Goal: Information Seeking & Learning: Learn about a topic

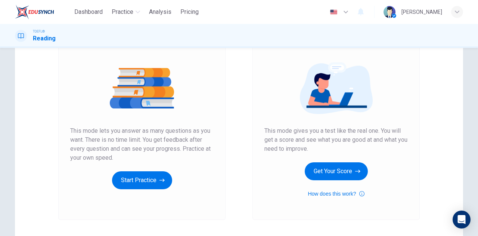
scroll to position [73, 0]
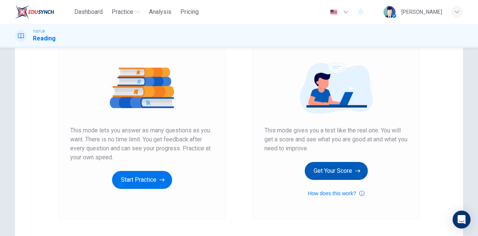
click at [337, 176] on button "Get Your Score" at bounding box center [336, 171] width 63 height 18
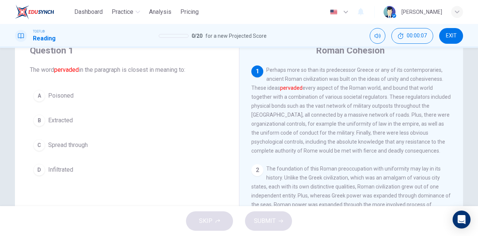
scroll to position [31, 0]
click at [90, 141] on button "C Spread through" at bounding box center [127, 144] width 194 height 19
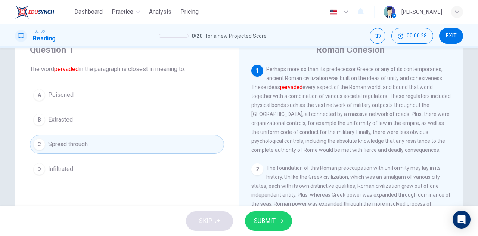
click at [268, 219] on span "SUBMIT" at bounding box center [265, 221] width 22 height 10
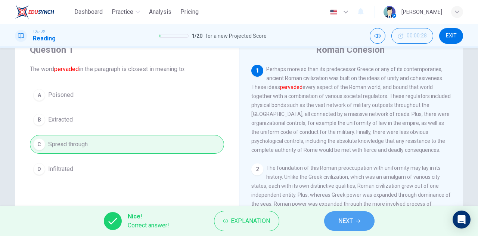
click at [338, 219] on span "NEXT" at bounding box center [345, 221] width 15 height 10
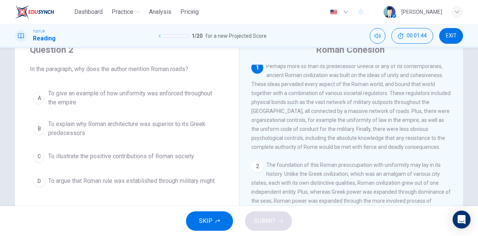
scroll to position [0, 0]
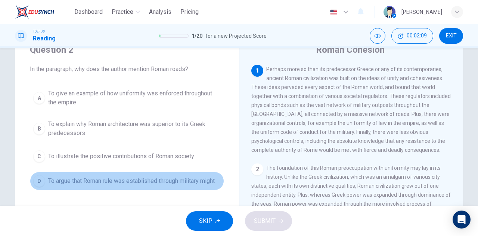
click at [111, 180] on span "To argue that Roman rule was established through military might" at bounding box center [131, 180] width 167 height 9
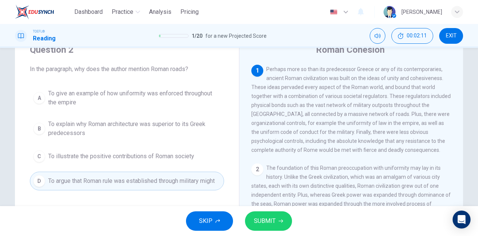
click at [263, 218] on span "SUBMIT" at bounding box center [265, 221] width 22 height 10
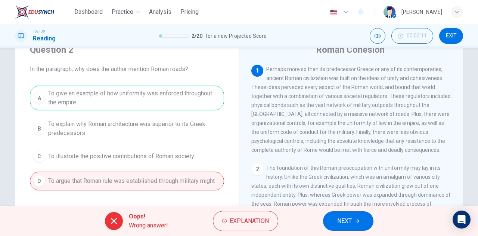
click at [349, 217] on span "NEXT" at bounding box center [344, 221] width 15 height 10
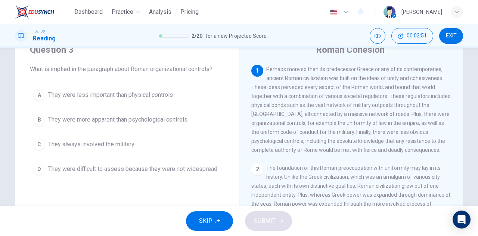
click at [115, 137] on button "C They always involved the military" at bounding box center [127, 144] width 194 height 19
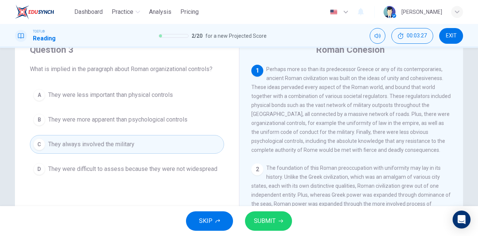
click at [264, 206] on div "SKIP SUBMIT" at bounding box center [239, 221] width 478 height 30
click at [266, 215] on button "SUBMIT" at bounding box center [268, 220] width 47 height 19
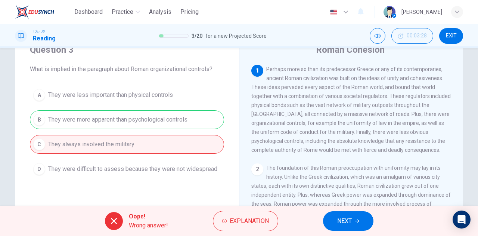
click at [355, 226] on button "NEXT" at bounding box center [348, 220] width 50 height 19
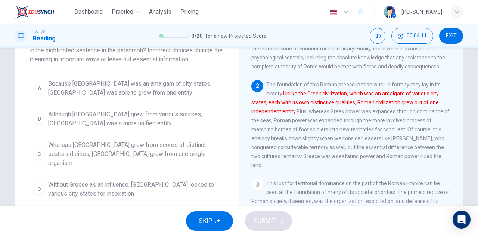
scroll to position [58, 0]
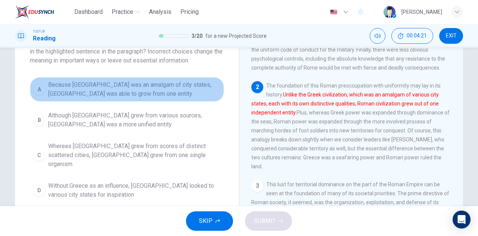
click at [146, 86] on span "Because Greece was an amalgam of city states, Rome was able to grow from one en…" at bounding box center [134, 89] width 173 height 18
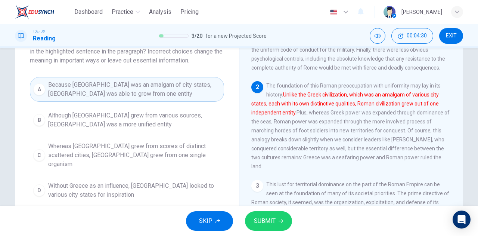
click at [262, 212] on button "SUBMIT" at bounding box center [268, 220] width 47 height 19
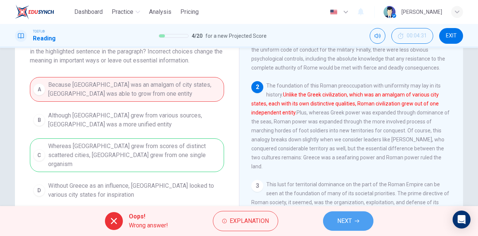
click at [328, 217] on button "NEXT" at bounding box center [348, 220] width 50 height 19
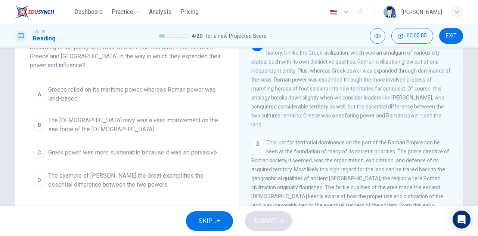
scroll to position [58, 0]
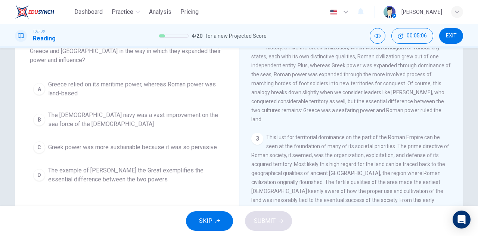
click at [155, 69] on div "Question 5 According to the paragraph, what was an essential difference between…" at bounding box center [127, 102] width 224 height 194
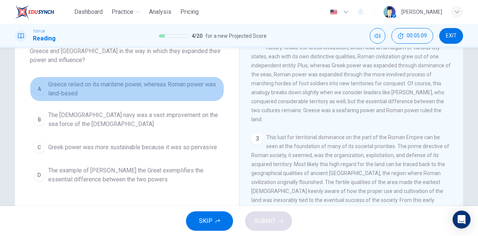
click at [140, 85] on span "Greece relied on its maritime power, whereas Roman power was land-based" at bounding box center [134, 89] width 173 height 18
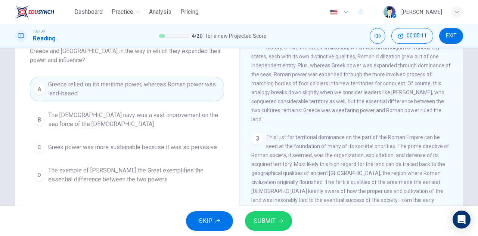
click at [259, 217] on span "SUBMIT" at bounding box center [265, 221] width 22 height 10
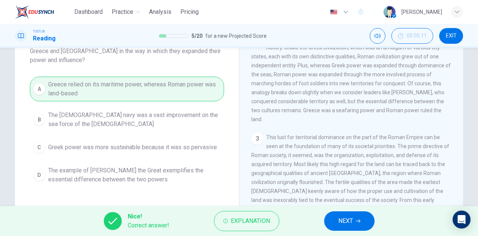
click at [345, 216] on span "NEXT" at bounding box center [345, 221] width 15 height 10
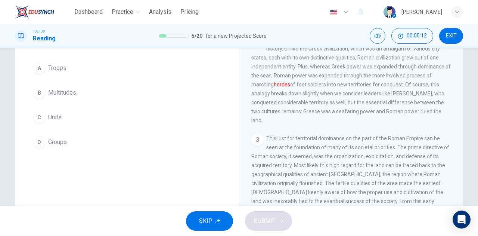
scroll to position [101, 0]
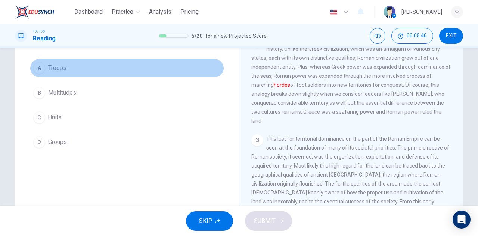
click at [149, 64] on button "A Troops" at bounding box center [127, 68] width 194 height 19
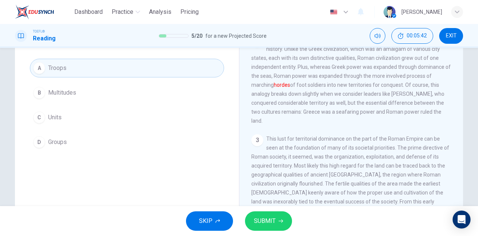
click at [270, 214] on button "SUBMIT" at bounding box center [268, 220] width 47 height 19
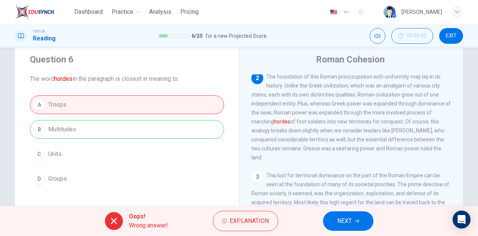
scroll to position [25, 0]
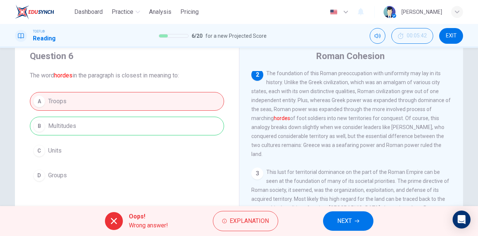
click at [335, 221] on button "NEXT" at bounding box center [348, 220] width 50 height 19
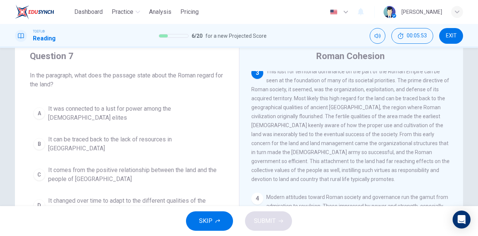
scroll to position [199, 0]
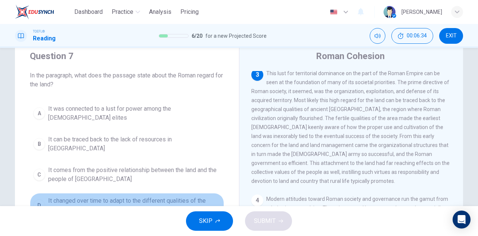
click at [93, 196] on span "It changed over time to adapt to the different qualities of the lands being con…" at bounding box center [134, 205] width 173 height 18
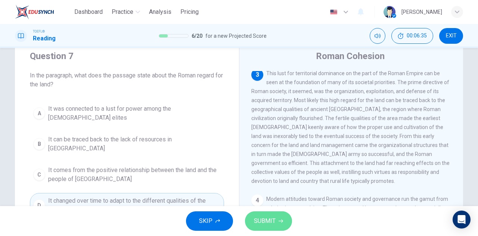
click at [271, 217] on span "SUBMIT" at bounding box center [265, 221] width 22 height 10
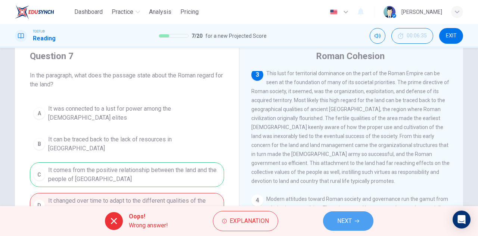
click at [344, 216] on span "NEXT" at bounding box center [344, 221] width 15 height 10
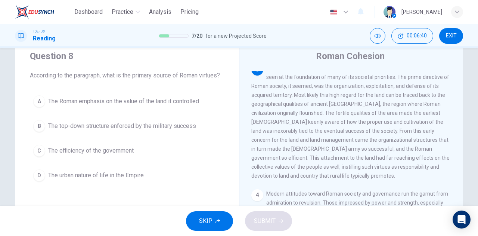
drag, startPoint x: 191, startPoint y: 121, endPoint x: 444, endPoint y: 26, distance: 270.4
click at [444, 26] on div "Dashboard Practice Analysis Pricing English en ​ Rachell Sanchez TOEFL® Reading…" at bounding box center [239, 118] width 478 height 236
click at [445, 38] on button "EXIT" at bounding box center [451, 36] width 24 height 16
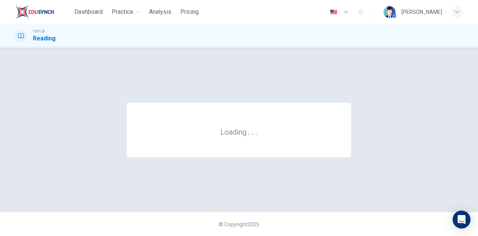
scroll to position [0, 0]
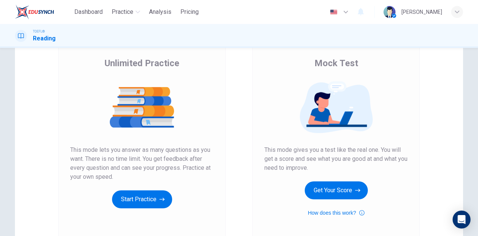
scroll to position [55, 0]
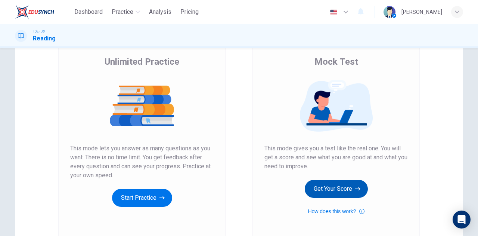
click at [336, 183] on button "Get Your Score" at bounding box center [336, 189] width 63 height 18
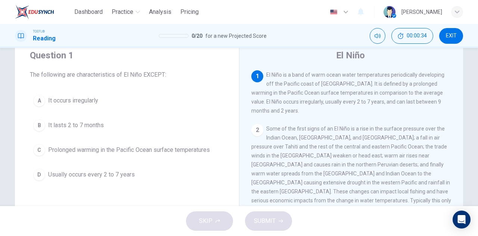
scroll to position [28, 0]
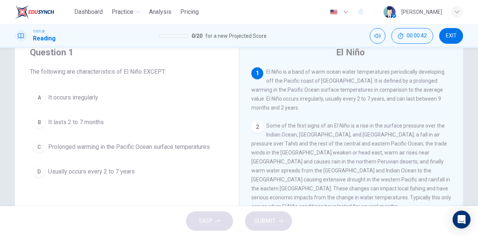
click at [97, 121] on span "It lasts 2 to 7 months" at bounding box center [76, 122] width 56 height 9
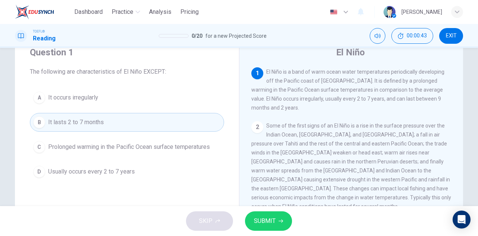
click at [262, 220] on span "SUBMIT" at bounding box center [265, 221] width 22 height 10
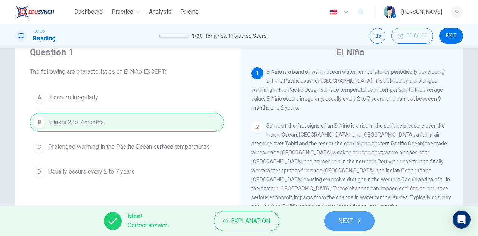
click at [335, 222] on button "NEXT" at bounding box center [349, 220] width 50 height 19
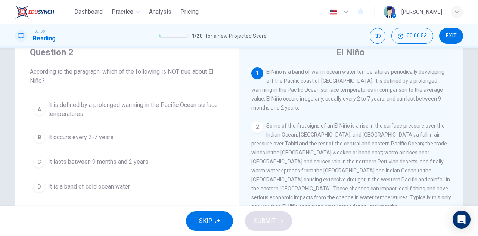
click at [121, 189] on span "It is a band of cold ocean water" at bounding box center [89, 186] width 82 height 9
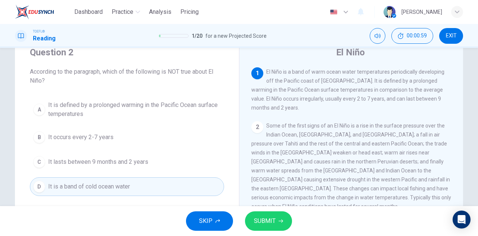
click at [275, 216] on span "SUBMIT" at bounding box center [265, 221] width 22 height 10
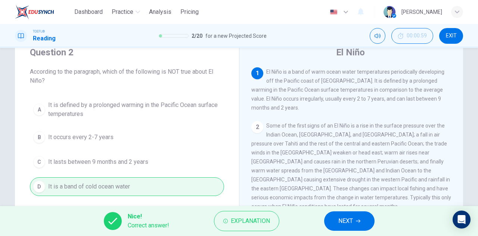
click at [341, 219] on span "NEXT" at bounding box center [345, 221] width 15 height 10
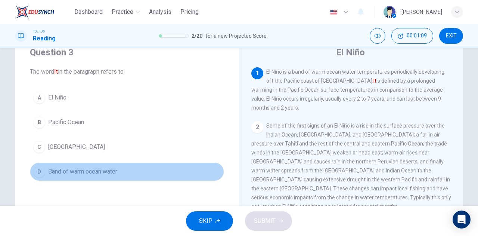
click at [146, 168] on button "D Band of warm ocean water" at bounding box center [127, 171] width 194 height 19
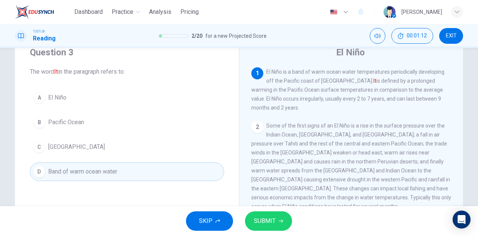
click at [110, 102] on button "A El Niño" at bounding box center [127, 97] width 194 height 19
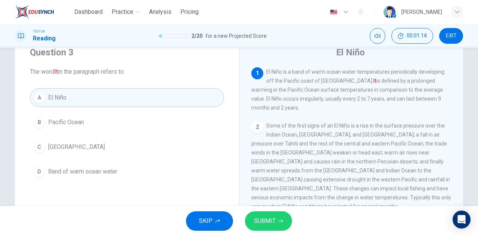
click at [264, 224] on span "SUBMIT" at bounding box center [265, 221] width 22 height 10
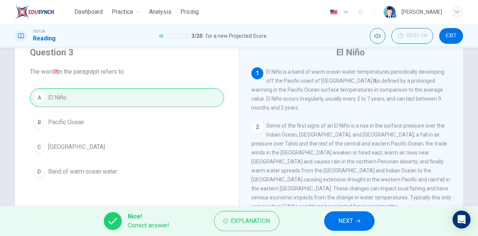
click at [342, 222] on span "NEXT" at bounding box center [345, 221] width 15 height 10
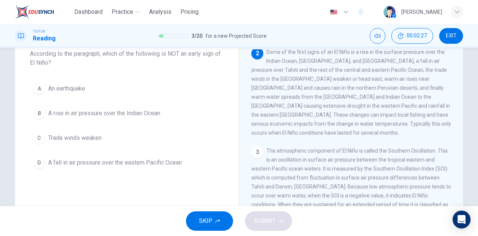
scroll to position [47, 0]
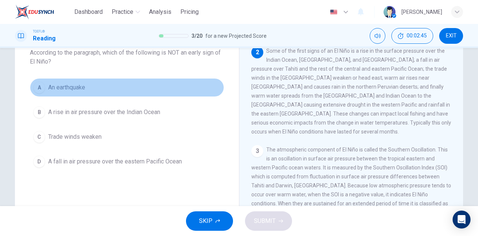
click at [179, 86] on button "A An earthquake" at bounding box center [127, 87] width 194 height 19
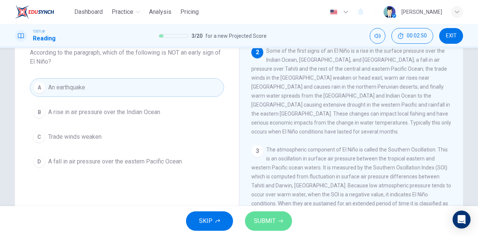
click at [275, 215] on button "SUBMIT" at bounding box center [268, 220] width 47 height 19
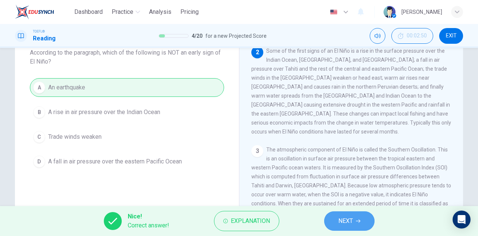
click at [349, 219] on span "NEXT" at bounding box center [345, 221] width 15 height 10
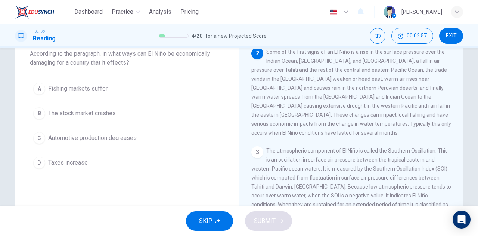
scroll to position [48, 0]
click at [134, 93] on button "A Fishing markets suffer" at bounding box center [127, 87] width 194 height 19
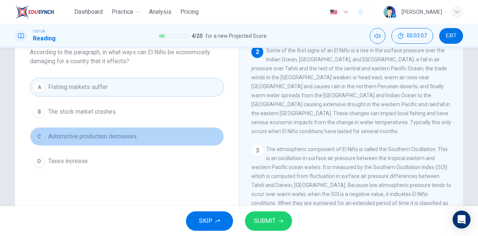
click at [133, 136] on span "Automotive production decreases" at bounding box center [92, 136] width 89 height 9
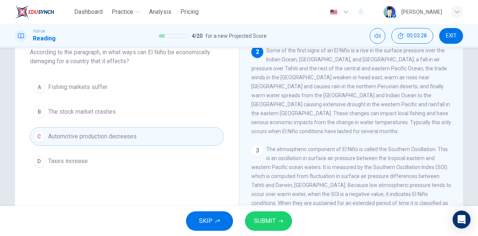
click at [144, 96] on div "A Fishing markets suffer B The stock market crashes C Automotive production dec…" at bounding box center [127, 124] width 194 height 93
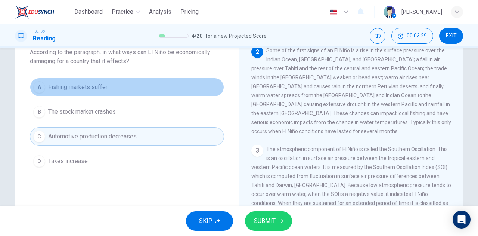
click at [137, 83] on button "A Fishing markets suffer" at bounding box center [127, 87] width 194 height 19
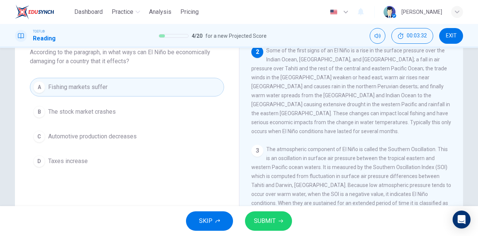
click at [258, 217] on span "SUBMIT" at bounding box center [265, 221] width 22 height 10
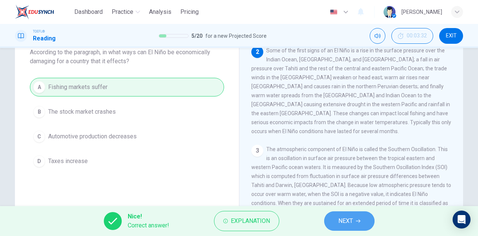
click at [357, 218] on button "NEXT" at bounding box center [349, 220] width 50 height 19
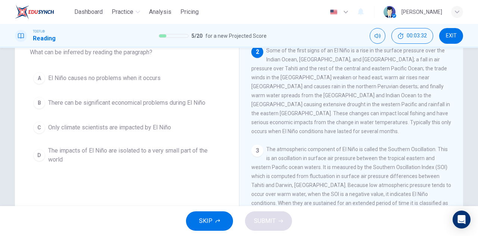
scroll to position [0, 0]
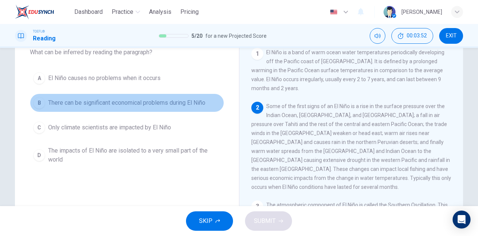
click at [178, 94] on button "B There can be significant economical problems during El Niño" at bounding box center [127, 102] width 194 height 19
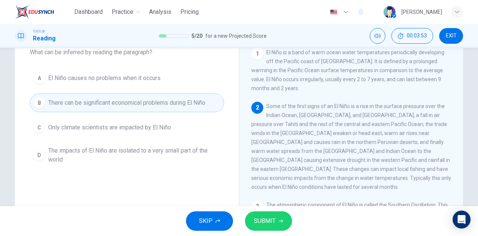
click at [250, 219] on button "SUBMIT" at bounding box center [268, 220] width 47 height 19
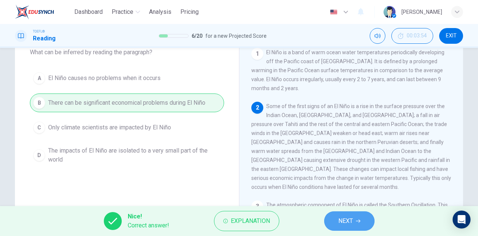
click at [336, 218] on button "NEXT" at bounding box center [349, 220] width 50 height 19
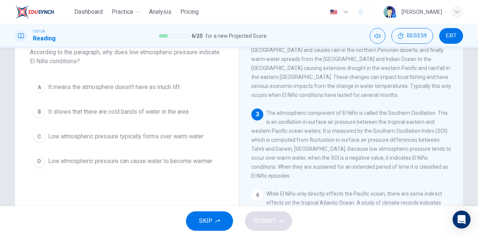
scroll to position [47, 0]
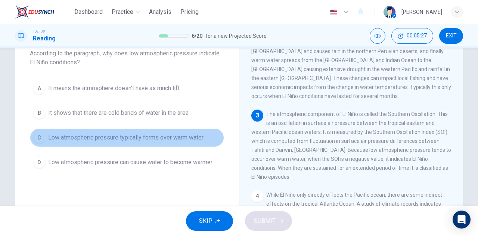
click at [213, 134] on button "C Low atmospheric pressure typically forms over warm water" at bounding box center [127, 137] width 194 height 19
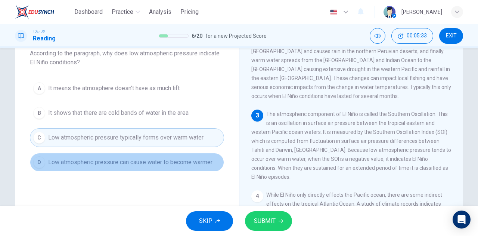
click at [207, 157] on button "D Low atmospheric pressure can cause water to become warmer" at bounding box center [127, 162] width 194 height 19
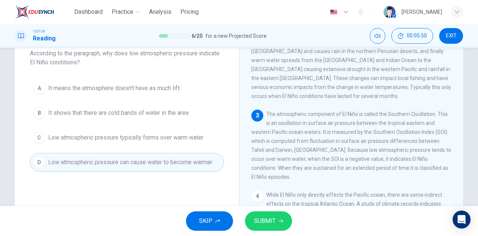
click at [274, 220] on span "SUBMIT" at bounding box center [265, 221] width 22 height 10
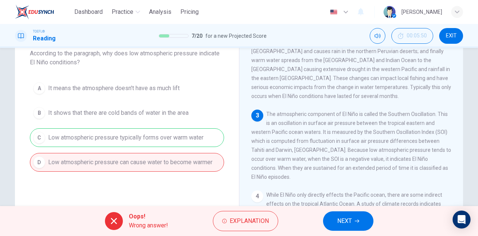
click at [347, 222] on span "NEXT" at bounding box center [344, 221] width 15 height 10
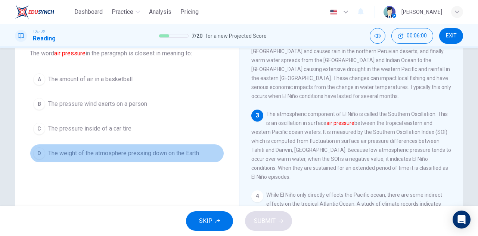
click at [114, 158] on button "D The weight of the atmosphere pressing down on the Earth" at bounding box center [127, 153] width 194 height 19
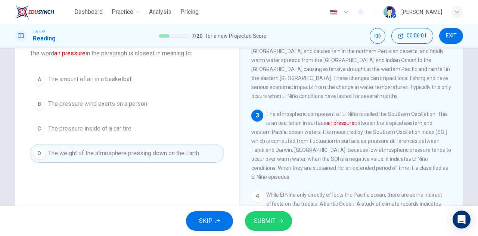
click at [271, 224] on span "SUBMIT" at bounding box center [265, 221] width 22 height 10
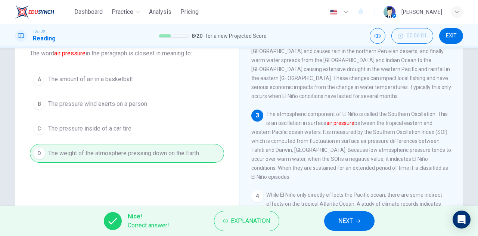
click at [356, 220] on icon "button" at bounding box center [358, 221] width 4 height 4
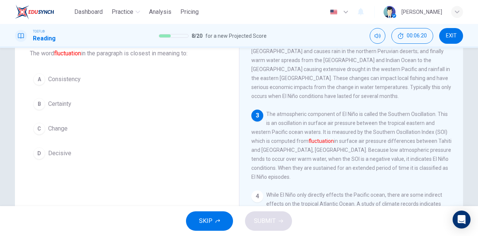
click at [93, 132] on button "C Change" at bounding box center [127, 128] width 194 height 19
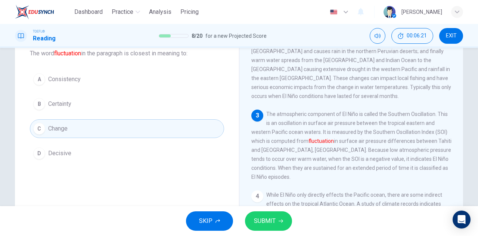
click at [269, 218] on span "SUBMIT" at bounding box center [265, 221] width 22 height 10
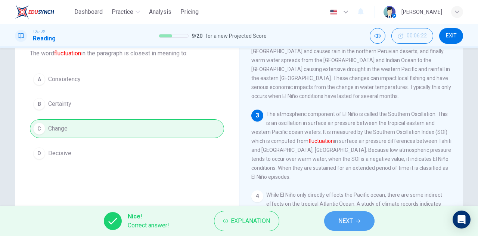
click at [343, 219] on span "NEXT" at bounding box center [345, 221] width 15 height 10
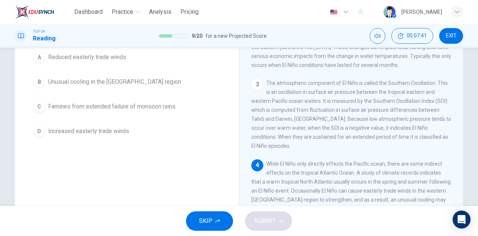
scroll to position [86, 0]
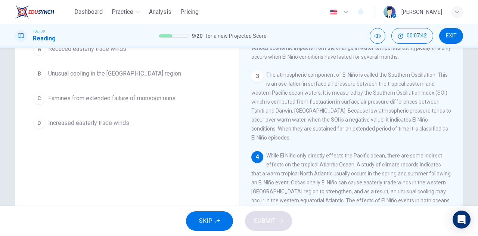
click at [150, 69] on button "B Unusual cooling in the western [GEOGRAPHIC_DATA] region" at bounding box center [127, 73] width 194 height 19
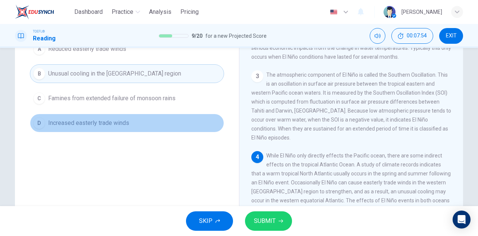
click at [130, 122] on button "D Increased easterly trade winds" at bounding box center [127, 123] width 194 height 19
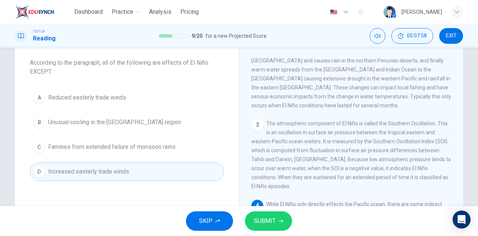
scroll to position [37, 0]
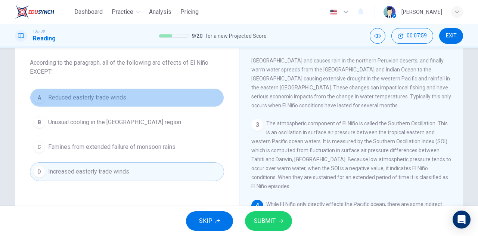
click at [140, 95] on button "A Reduced easterly trade winds" at bounding box center [127, 97] width 194 height 19
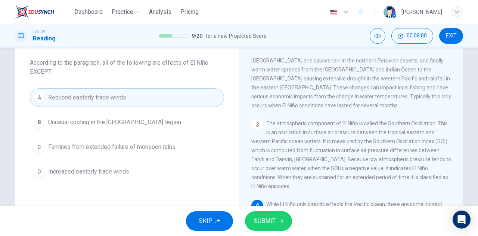
click at [257, 214] on button "SUBMIT" at bounding box center [268, 220] width 47 height 19
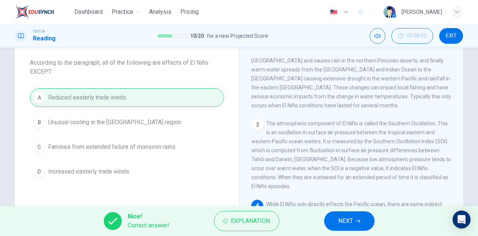
click at [337, 214] on button "NEXT" at bounding box center [349, 220] width 50 height 19
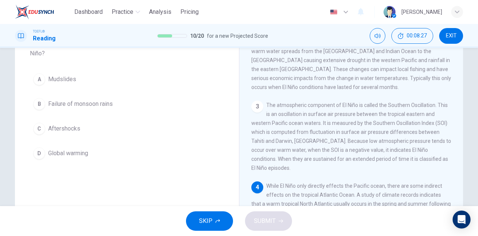
scroll to position [43, 0]
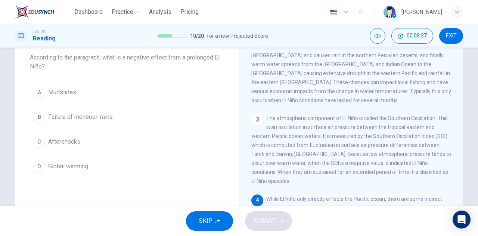
click at [121, 112] on button "B Failure of monsoon rains" at bounding box center [127, 117] width 194 height 19
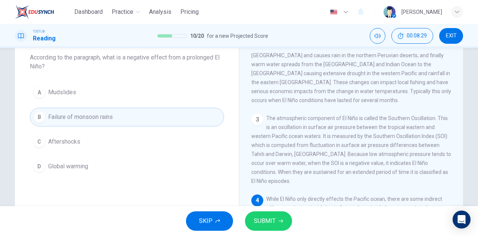
click at [277, 221] on button "SUBMIT" at bounding box center [268, 220] width 47 height 19
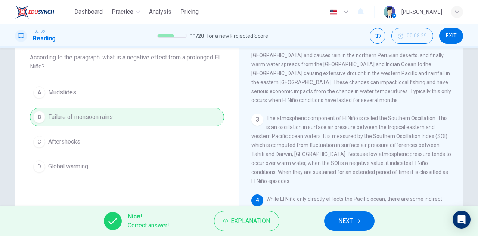
click at [343, 222] on span "NEXT" at bounding box center [345, 221] width 15 height 10
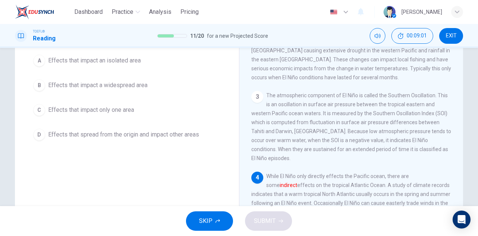
scroll to position [68, 0]
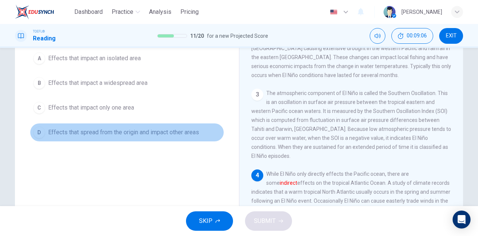
click at [188, 136] on span "Effects that spread from the origin and impact other areas" at bounding box center [123, 132] width 151 height 9
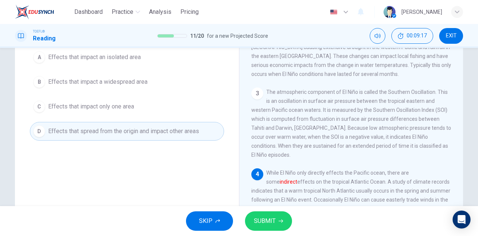
scroll to position [69, 0]
click at [268, 226] on button "SUBMIT" at bounding box center [268, 220] width 47 height 19
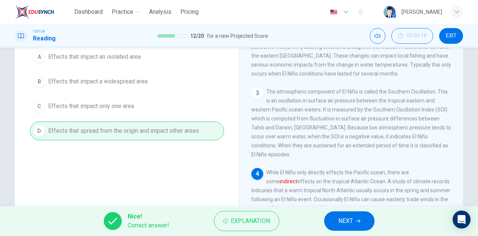
click at [326, 222] on button "NEXT" at bounding box center [349, 220] width 50 height 19
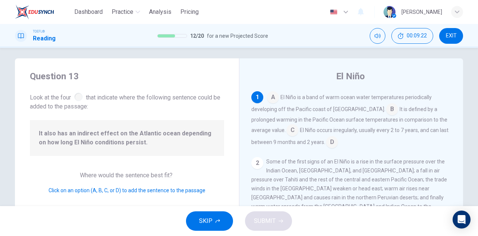
scroll to position [4, 0]
click at [221, 139] on div "It also has an indirect effect on the Atlantic ocean depending on how long El N…" at bounding box center [127, 139] width 194 height 36
click at [287, 135] on input at bounding box center [293, 132] width 12 height 12
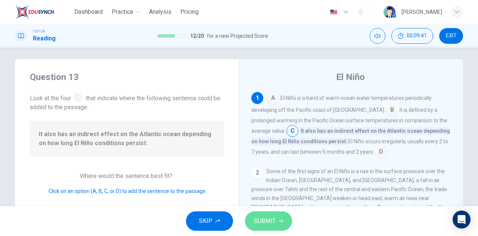
click at [275, 219] on span "SUBMIT" at bounding box center [265, 221] width 22 height 10
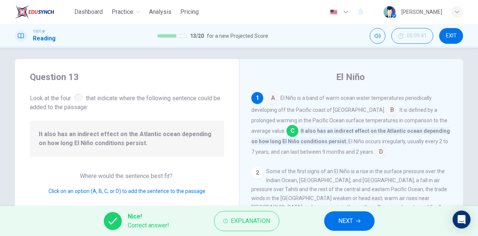
click at [338, 221] on span "NEXT" at bounding box center [345, 221] width 15 height 10
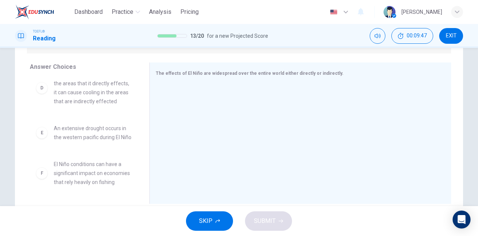
scroll to position [184, 0]
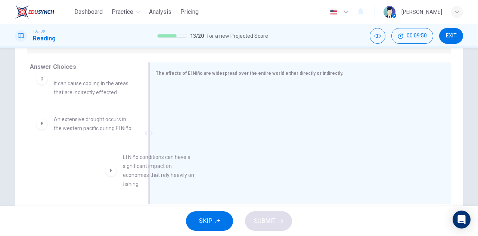
drag, startPoint x: 109, startPoint y: 166, endPoint x: 247, endPoint y: 168, distance: 138.2
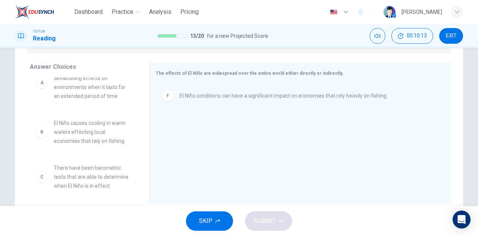
scroll to position [0, 0]
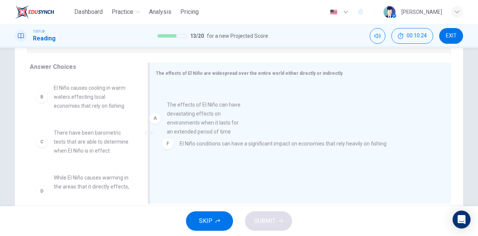
drag, startPoint x: 92, startPoint y: 101, endPoint x: 232, endPoint y: 119, distance: 141.2
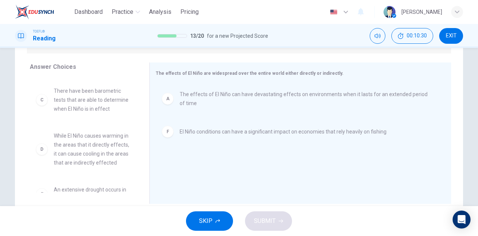
scroll to position [43, 0]
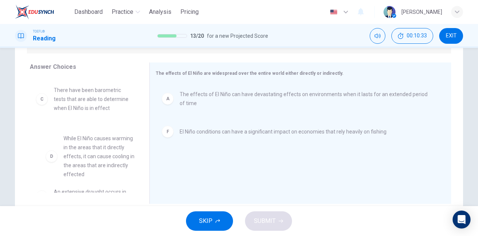
drag, startPoint x: 87, startPoint y: 147, endPoint x: 102, endPoint y: 150, distance: 15.2
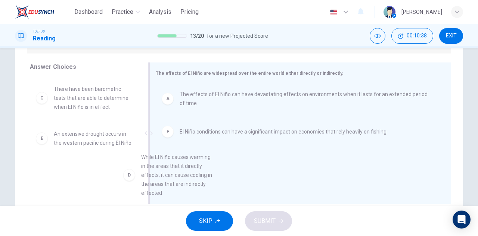
scroll to position [19, 0]
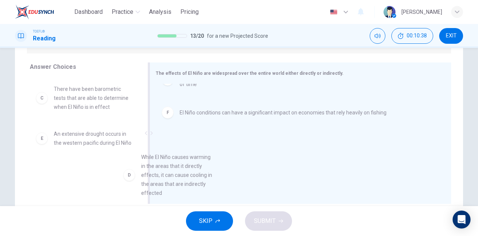
drag, startPoint x: 96, startPoint y: 148, endPoint x: 195, endPoint y: 169, distance: 101.2
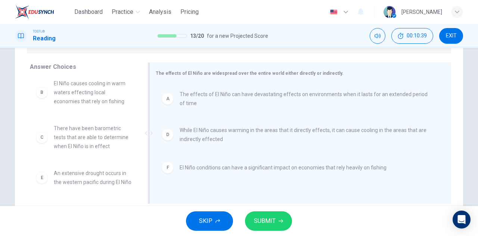
scroll to position [13, 0]
click at [278, 216] on button "SUBMIT" at bounding box center [268, 220] width 47 height 19
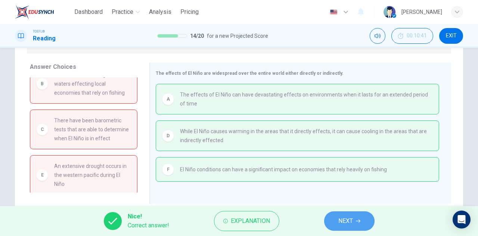
click at [352, 225] on span "NEXT" at bounding box center [345, 221] width 15 height 10
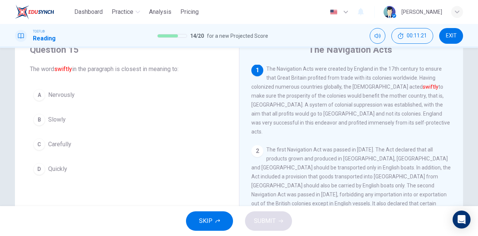
scroll to position [30, 0]
click at [106, 149] on button "C Carefully" at bounding box center [127, 145] width 194 height 19
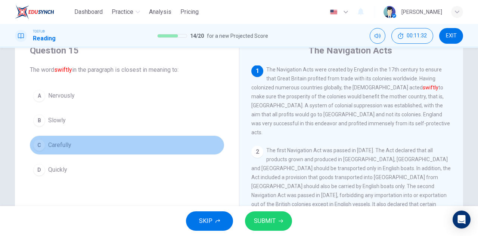
click at [106, 149] on button "C Carefully" at bounding box center [127, 145] width 194 height 19
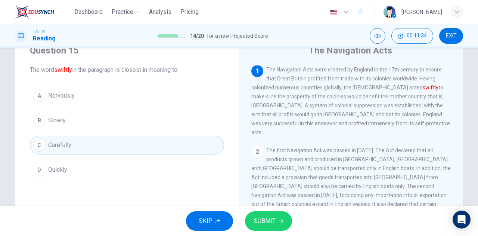
click at [286, 213] on button "SUBMIT" at bounding box center [268, 220] width 47 height 19
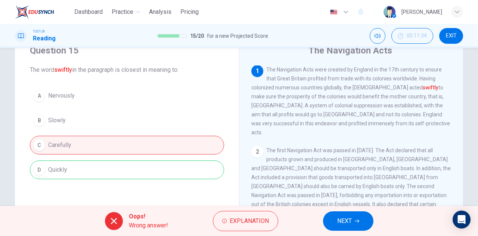
click at [346, 222] on span "NEXT" at bounding box center [344, 221] width 15 height 10
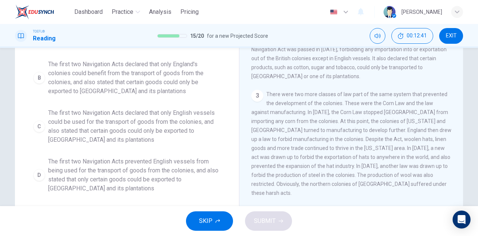
scroll to position [111, 0]
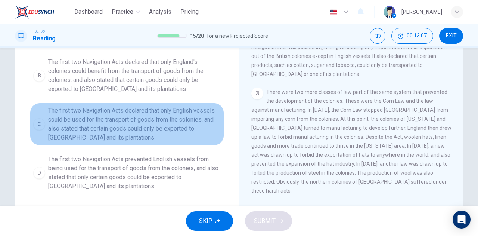
click at [177, 118] on span "The first two Navigation Acts declared that only English vessels could be used …" at bounding box center [134, 124] width 173 height 36
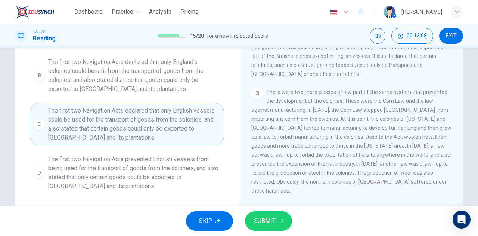
click at [281, 223] on button "SUBMIT" at bounding box center [268, 220] width 47 height 19
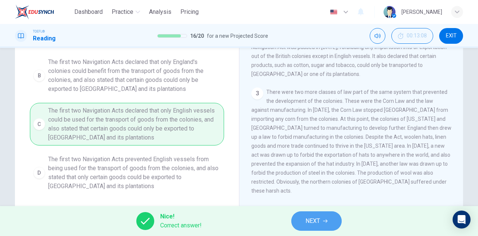
click at [330, 219] on button "NEXT" at bounding box center [316, 220] width 50 height 19
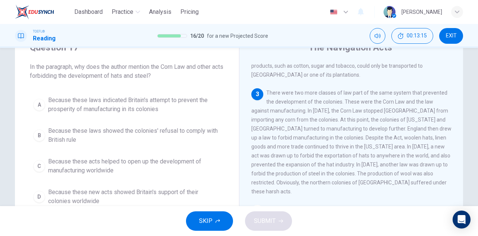
scroll to position [144, 0]
click at [120, 92] on button "A Because these laws indicated Britain's attempt to prevent the prosperity of m…" at bounding box center [127, 104] width 194 height 25
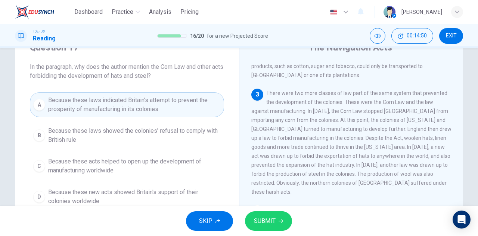
click at [267, 220] on span "SUBMIT" at bounding box center [265, 221] width 22 height 10
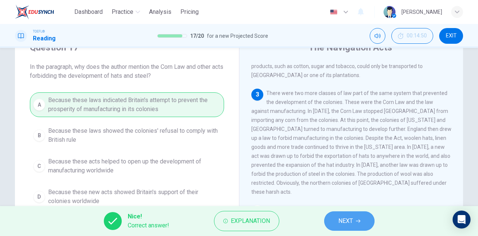
click at [352, 226] on button "NEXT" at bounding box center [349, 220] width 50 height 19
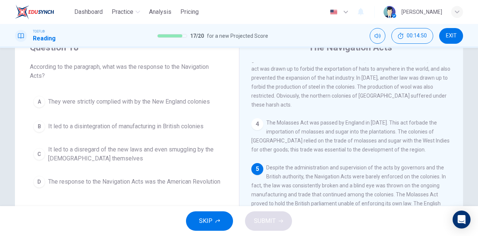
scroll to position [232, 0]
click at [352, 226] on div "SKIP SUBMIT" at bounding box center [239, 221] width 478 height 30
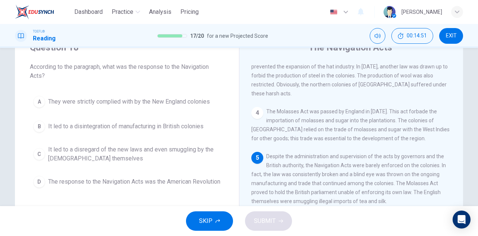
scroll to position [259, 0]
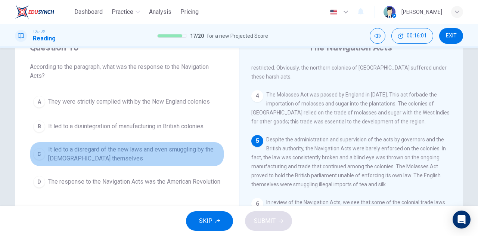
click at [187, 158] on span "It led to a disregard of the new laws and even smuggling by the [DEMOGRAPHIC_DA…" at bounding box center [134, 154] width 173 height 18
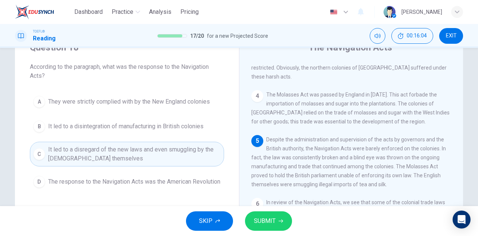
click at [276, 215] on button "SUBMIT" at bounding box center [268, 220] width 47 height 19
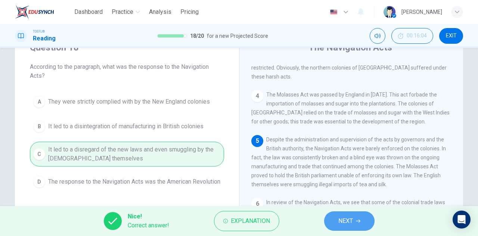
click at [335, 216] on button "NEXT" at bounding box center [349, 220] width 50 height 19
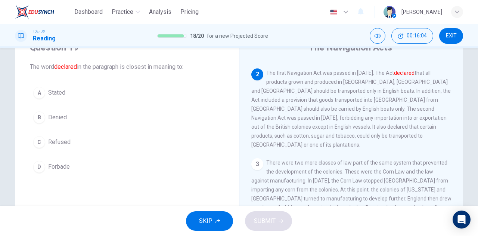
scroll to position [74, 0]
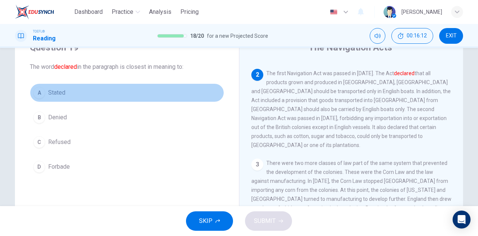
click at [79, 89] on button "A Stated" at bounding box center [127, 92] width 194 height 19
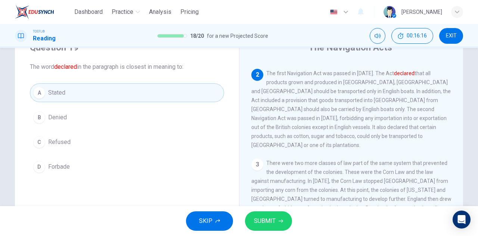
click at [265, 223] on span "SUBMIT" at bounding box center [265, 221] width 22 height 10
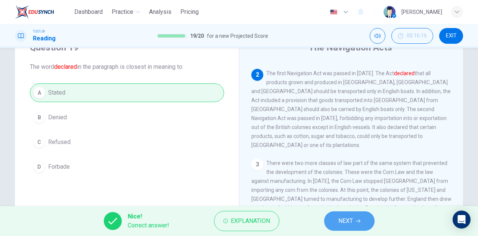
click at [335, 220] on button "NEXT" at bounding box center [349, 220] width 50 height 19
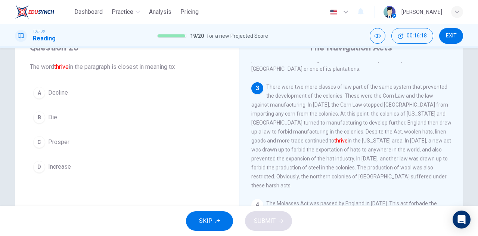
scroll to position [160, 0]
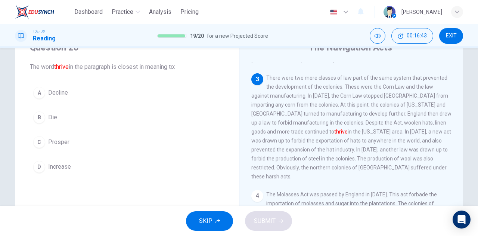
click at [92, 167] on button "D Increase" at bounding box center [127, 166] width 194 height 19
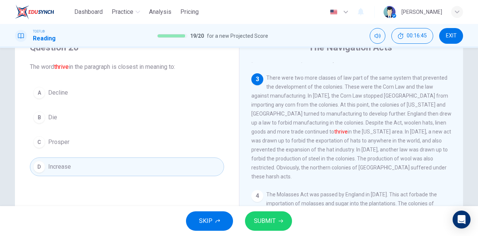
click at [120, 140] on button "C Prosper" at bounding box center [127, 142] width 194 height 19
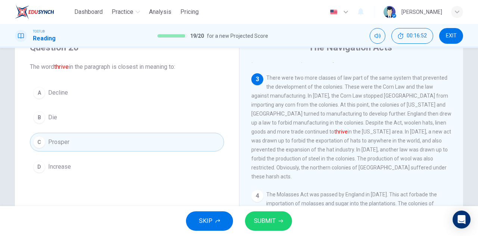
click at [269, 220] on span "SUBMIT" at bounding box center [265, 221] width 22 height 10
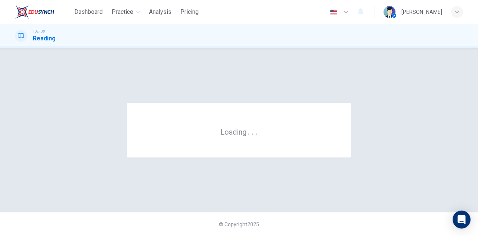
scroll to position [0, 0]
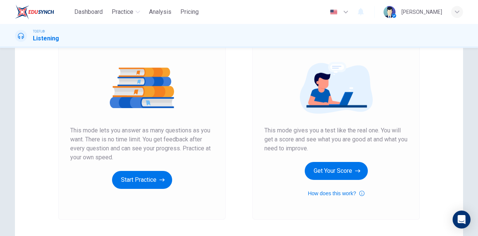
scroll to position [74, 0]
